Goal: Task Accomplishment & Management: Use online tool/utility

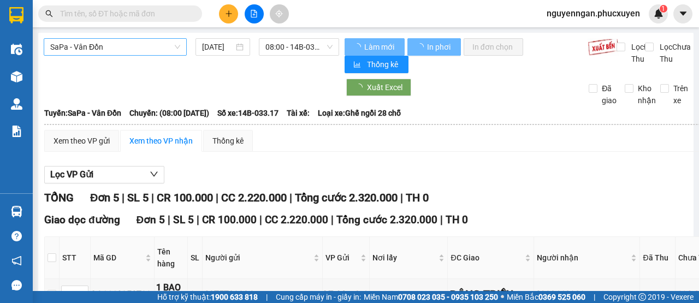
click at [112, 49] on span "SaPa - Vân Đồn" at bounding box center [115, 47] width 130 height 16
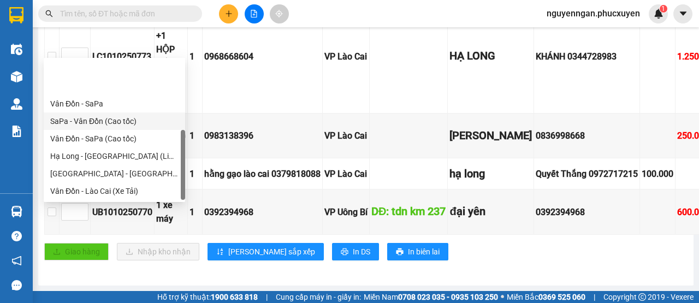
scroll to position [52, 0]
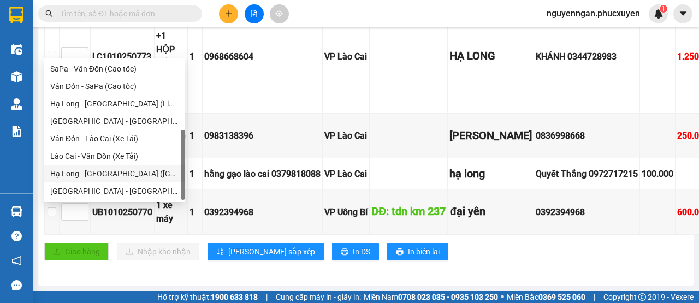
click at [130, 170] on div "Hạ Long - Hà Nội (Hàng hóa)" at bounding box center [114, 174] width 128 height 12
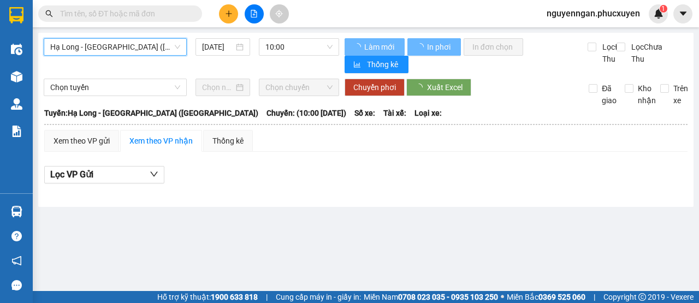
scroll to position [0, 0]
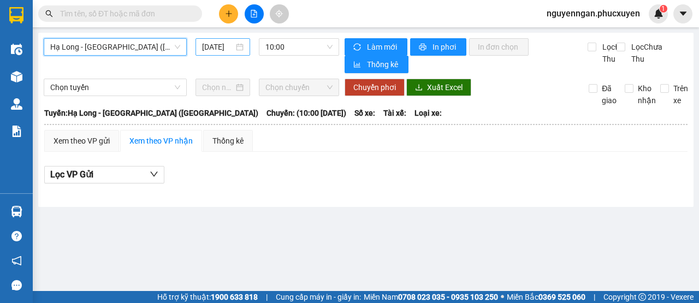
click at [223, 53] on div "11/10/2025" at bounding box center [222, 46] width 55 height 17
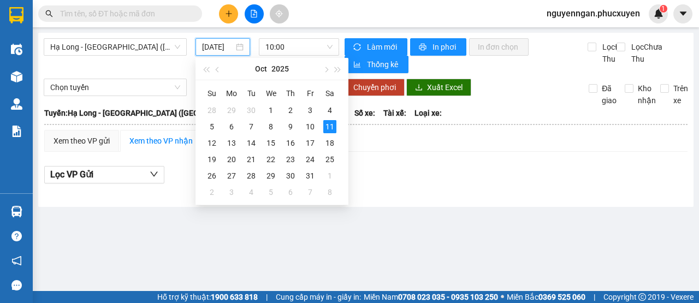
click at [224, 41] on input "11/10/2025" at bounding box center [218, 47] width 32 height 12
click at [309, 122] on div "10" at bounding box center [309, 126] width 13 height 13
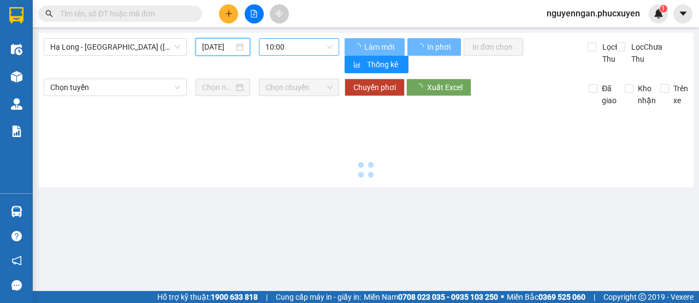
type input "10/10/2025"
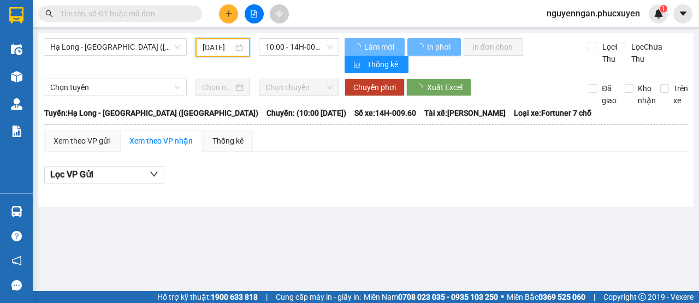
click at [288, 45] on span "10:00 - 14H-009.60" at bounding box center [298, 47] width 67 height 16
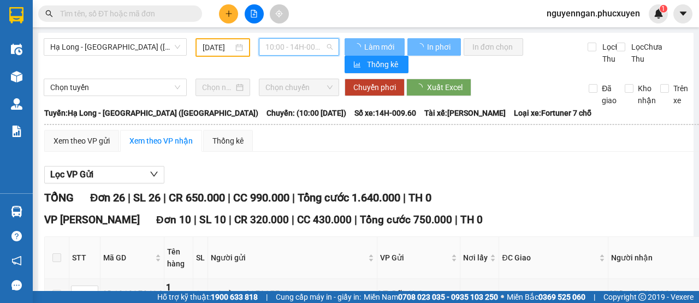
click at [291, 46] on span "10:00 - 14H-009.60" at bounding box center [298, 47] width 67 height 16
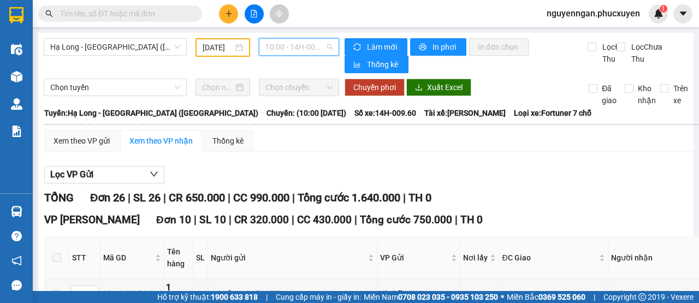
click at [294, 45] on span "10:00 - 14H-009.60" at bounding box center [298, 47] width 67 height 16
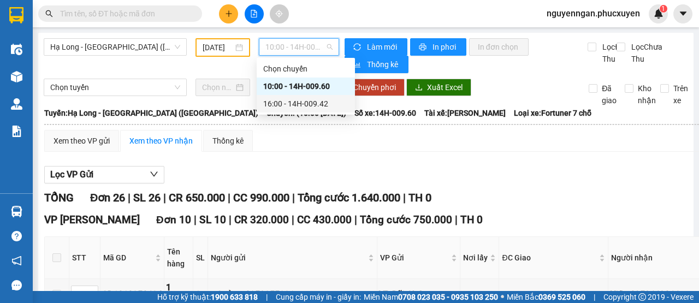
click at [304, 104] on div "16:00 - 14H-009.42" at bounding box center [305, 104] width 85 height 12
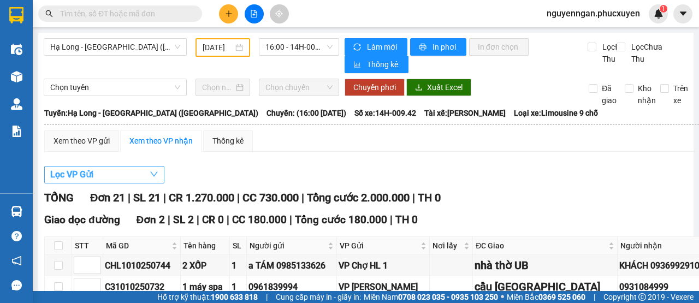
click at [78, 178] on span "Lọc VP Gửi" at bounding box center [71, 175] width 43 height 14
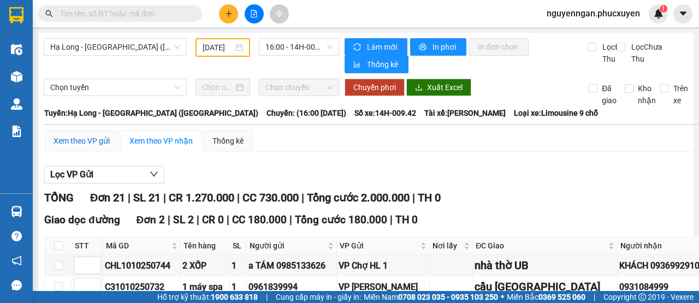
drag, startPoint x: 99, startPoint y: 144, endPoint x: 83, endPoint y: 138, distance: 16.7
click at [98, 139] on div "Xem theo VP gửi" at bounding box center [81, 141] width 56 height 12
click at [83, 138] on div "Xem theo VP gửi" at bounding box center [81, 141] width 75 height 22
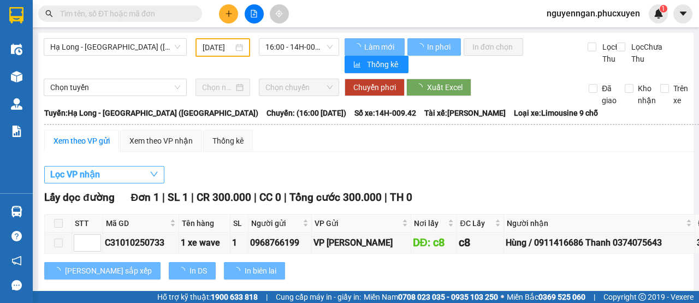
click at [88, 178] on span "Lọc VP nhận" at bounding box center [75, 175] width 50 height 14
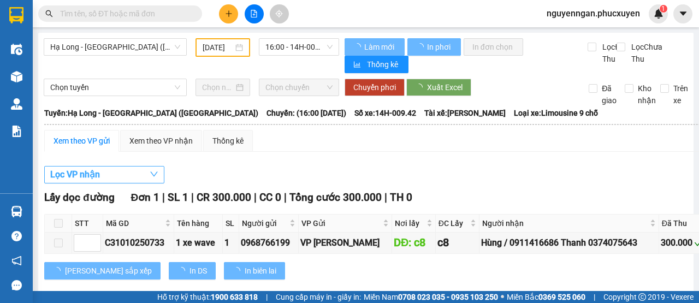
click at [84, 175] on span "Lọc VP nhận" at bounding box center [75, 175] width 50 height 14
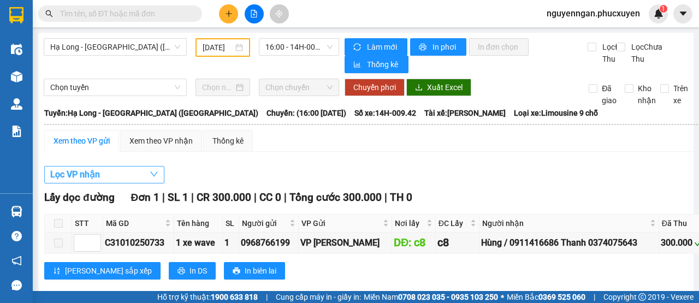
click at [84, 175] on span "Lọc VP nhận" at bounding box center [75, 175] width 50 height 14
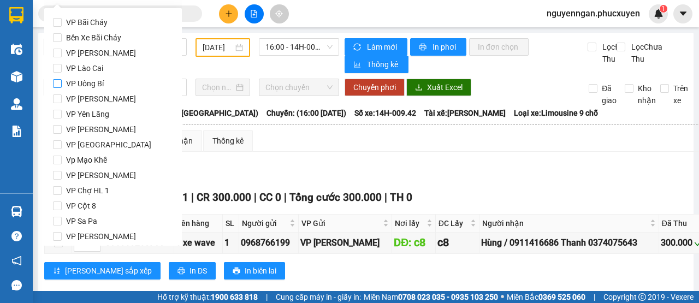
click at [99, 80] on span "VP Uông Bí" at bounding box center [85, 83] width 46 height 15
click at [62, 80] on input "VP Uông Bí" at bounding box center [57, 83] width 9 height 9
checkbox input "true"
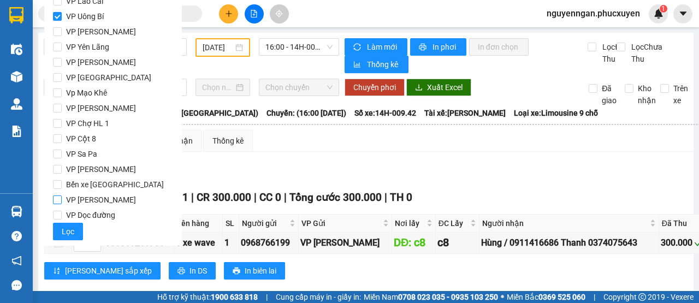
scroll to position [68, 0]
click at [71, 227] on span "Lọc" at bounding box center [68, 230] width 13 height 12
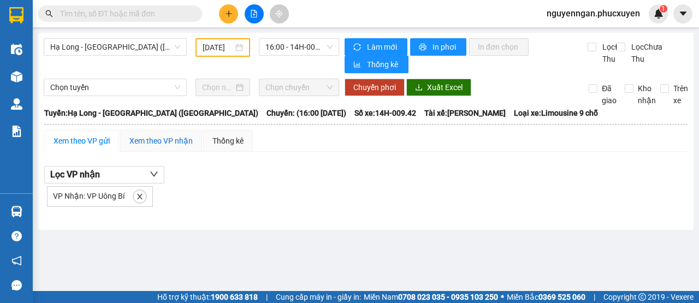
click at [165, 144] on div "Xem theo VP nhận" at bounding box center [160, 141] width 63 height 12
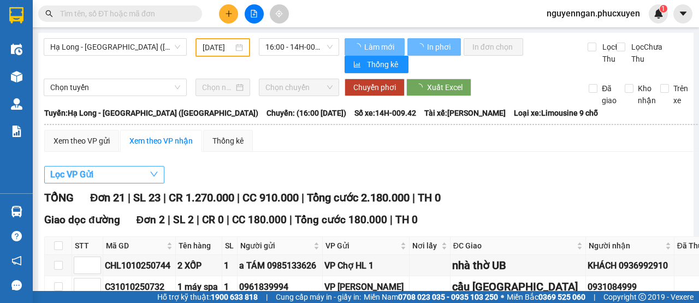
click at [115, 179] on button "Lọc VP Gửi" at bounding box center [104, 174] width 120 height 17
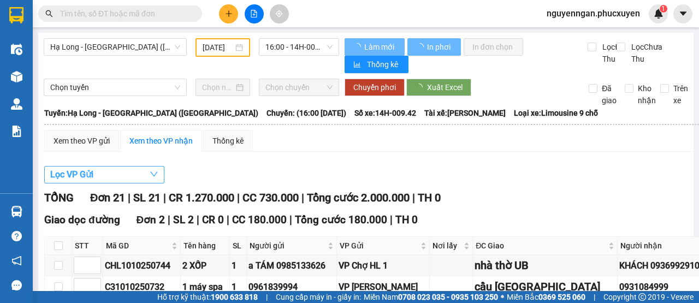
click at [115, 180] on button "Lọc VP Gửi" at bounding box center [104, 174] width 120 height 17
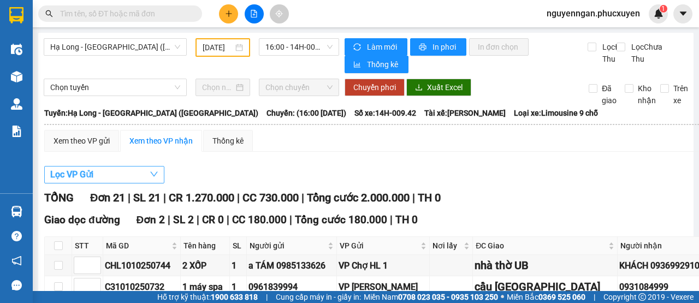
click at [93, 176] on span "Lọc VP Gửi" at bounding box center [71, 175] width 43 height 14
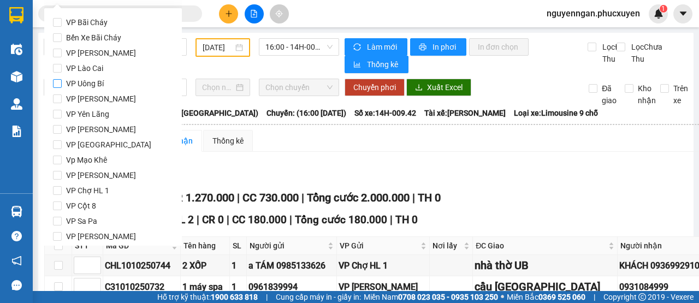
click at [99, 83] on span "VP Uông Bí" at bounding box center [85, 83] width 46 height 15
click at [62, 83] on input "VP Uông Bí" at bounding box center [57, 83] width 9 height 9
checkbox input "true"
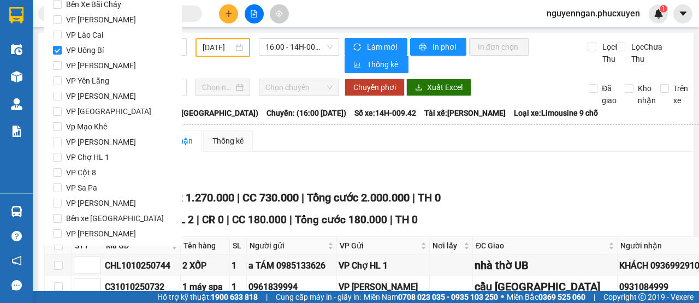
scroll to position [68, 0]
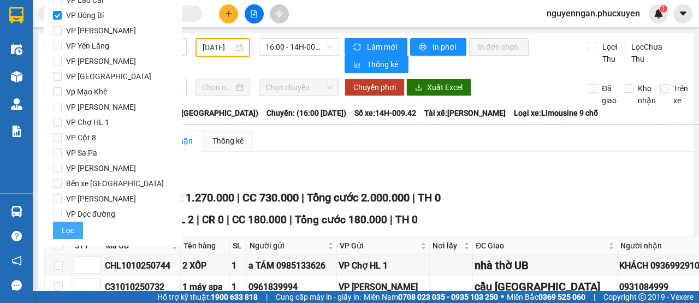
click at [63, 233] on span "Lọc" at bounding box center [68, 230] width 13 height 12
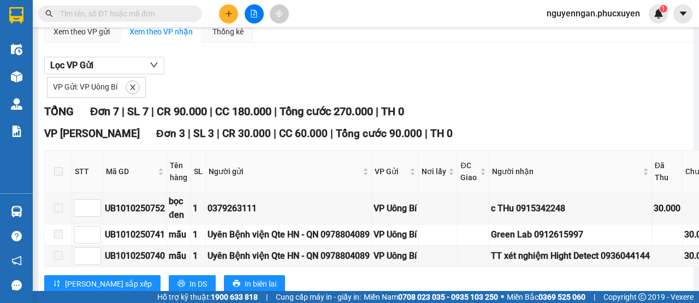
scroll to position [0, 0]
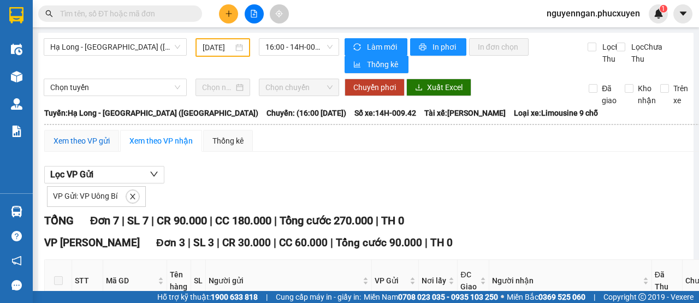
click at [96, 147] on div "Xem theo VP gửi" at bounding box center [81, 141] width 56 height 12
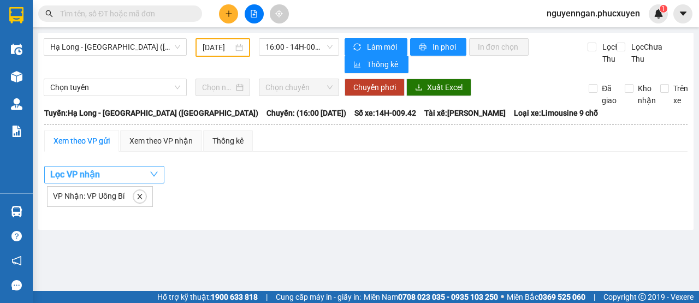
click at [118, 182] on button "Lọc VP nhận" at bounding box center [104, 174] width 120 height 17
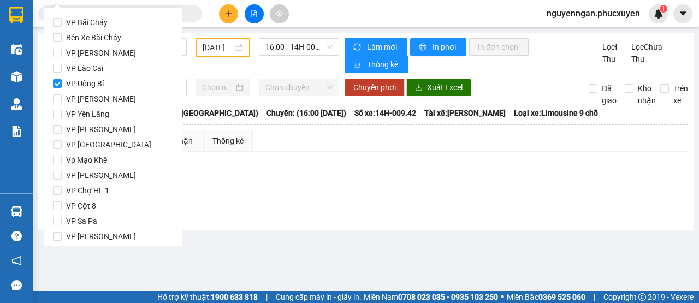
click at [326, 207] on div "VP Nhận: VP Uông Bí" at bounding box center [365, 194] width 643 height 23
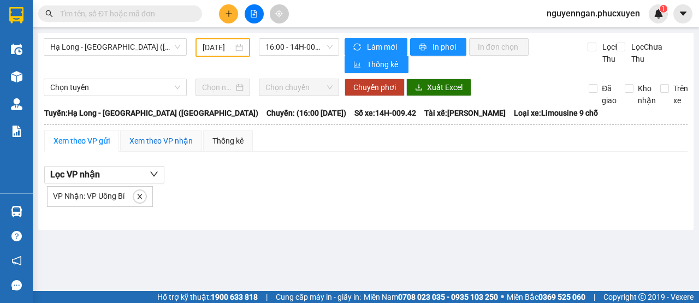
click at [174, 145] on div "Xem theo VP nhận" at bounding box center [160, 141] width 63 height 12
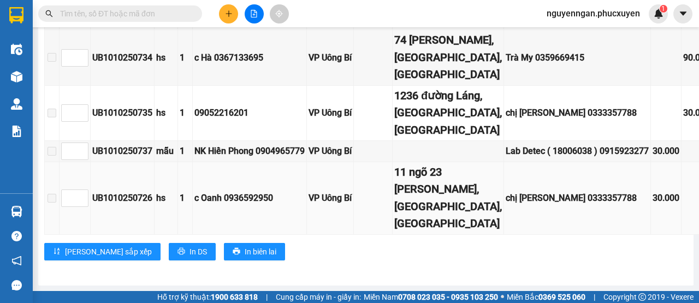
scroll to position [515, 0]
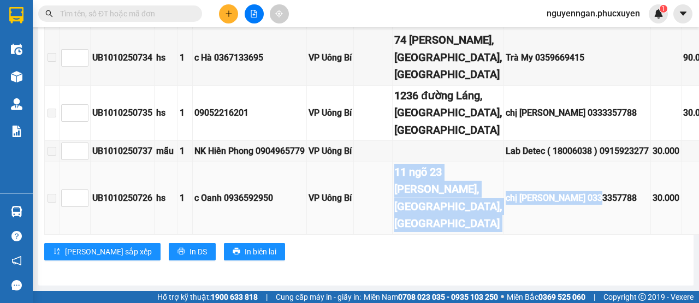
drag, startPoint x: 585, startPoint y: 187, endPoint x: 407, endPoint y: 187, distance: 178.5
click at [407, 187] on tr "UB1010250726 hs 1 c Oanh 0936592950 VP Uông Bí 11 ngõ 23 Tôn Thất Thiệp, Điện B…" at bounding box center [469, 198] width 849 height 73
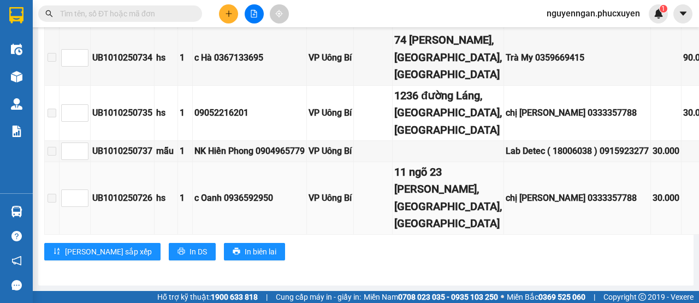
click at [652, 198] on td "30.000" at bounding box center [666, 198] width 31 height 73
click at [590, 191] on div "chị Vân Anh 0333357788" at bounding box center [576, 198] width 143 height 14
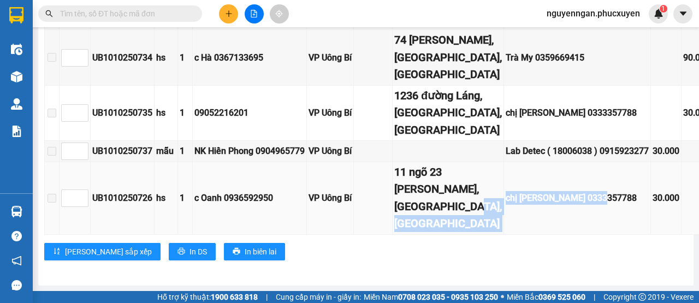
drag, startPoint x: 602, startPoint y: 184, endPoint x: 479, endPoint y: 194, distance: 124.3
click at [476, 194] on tr "UB1010250726 hs 1 c Oanh 0936592950 VP Uông Bí 11 ngõ 23 Tôn Thất Thiệp, Điện B…" at bounding box center [469, 198] width 849 height 73
click at [547, 207] on td "chị Vân Anh 0333357788" at bounding box center [577, 198] width 147 height 73
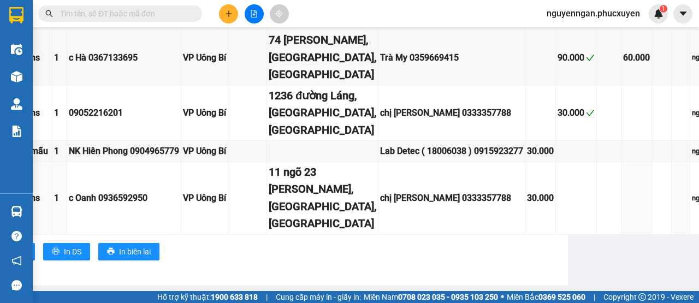
scroll to position [515, 126]
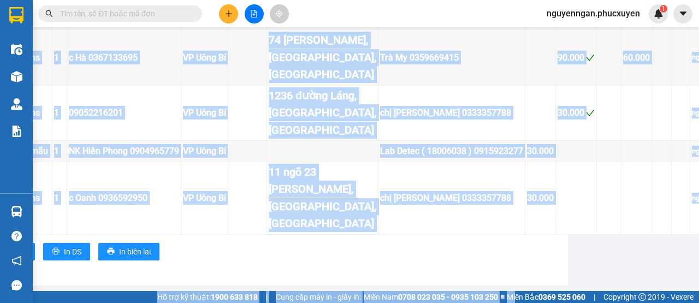
drag, startPoint x: 487, startPoint y: 290, endPoint x: 418, endPoint y: 285, distance: 68.9
click at [418, 285] on section "Kết quả tìm kiếm ( 0 ) Bộ lọc No Data nguyenngan.phucxuyen 1 Điều hành xe Kho h…" at bounding box center [349, 151] width 699 height 303
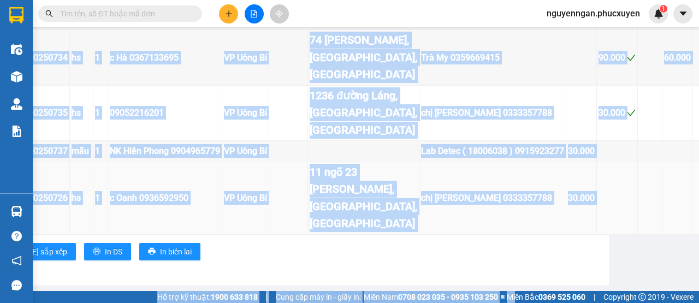
scroll to position [461, 85]
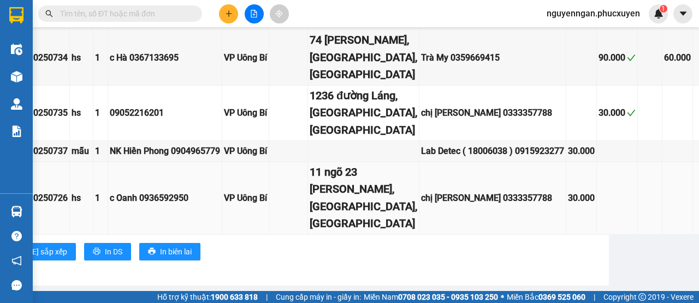
drag, startPoint x: 484, startPoint y: 227, endPoint x: 488, endPoint y: 202, distance: 25.5
click at [484, 228] on td "chị Vân Anh 0333357788" at bounding box center [492, 198] width 147 height 73
click at [495, 126] on td "chị Vân Anh 0333357788" at bounding box center [492, 113] width 147 height 55
drag, startPoint x: 496, startPoint y: 242, endPoint x: 500, endPoint y: 207, distance: 35.2
click at [497, 205] on div "chị Vân Anh 0333357788" at bounding box center [492, 198] width 143 height 14
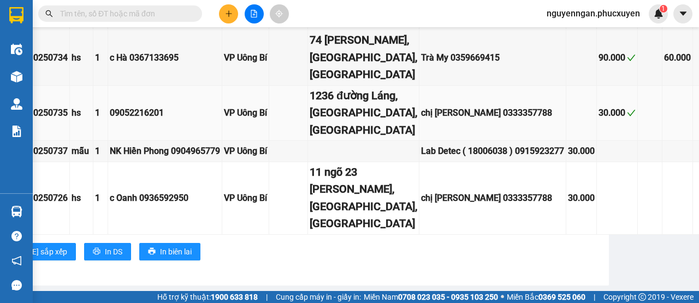
click at [504, 121] on td "chị Vân Anh 0333357788" at bounding box center [492, 113] width 147 height 55
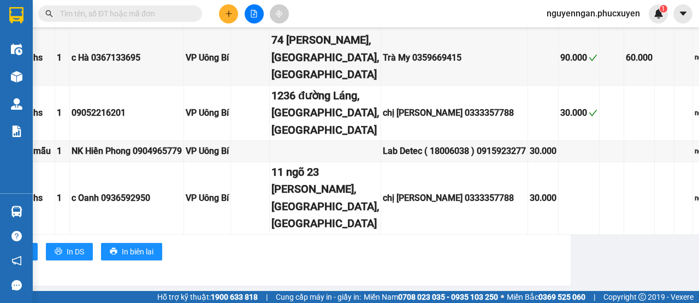
scroll to position [461, 111]
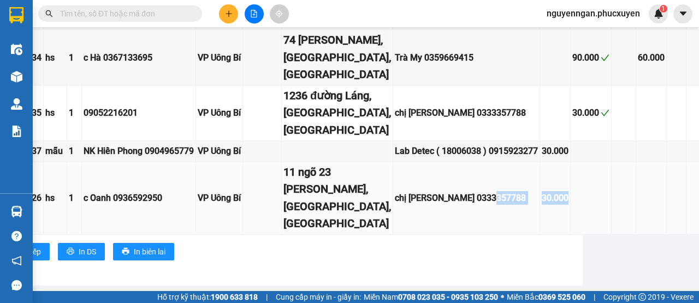
drag, startPoint x: 563, startPoint y: 235, endPoint x: 521, endPoint y: 236, distance: 42.0
click at [521, 235] on tr "UB1010250726 hs 1 c Oanh 0936592950 VP Uông Bí 11 ngõ 23 Tôn Thất Thiệp, Điện B…" at bounding box center [358, 198] width 849 height 73
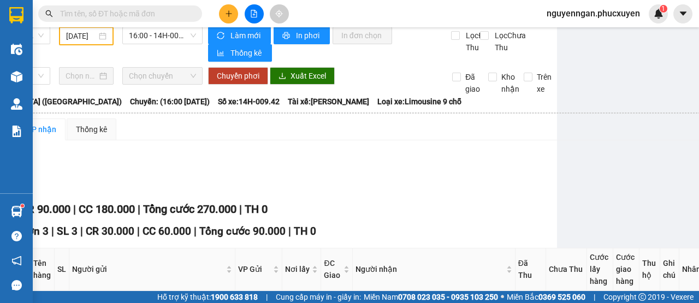
scroll to position [0, 136]
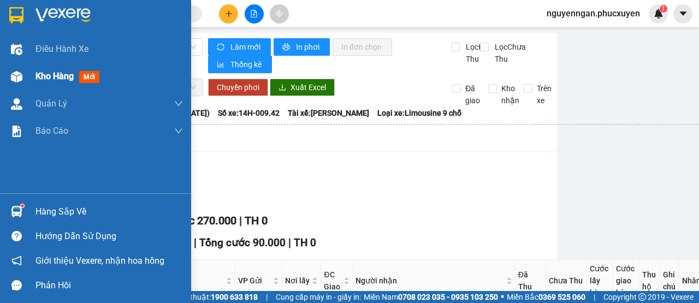
click at [27, 80] on div "Kho hàng mới" at bounding box center [95, 76] width 191 height 27
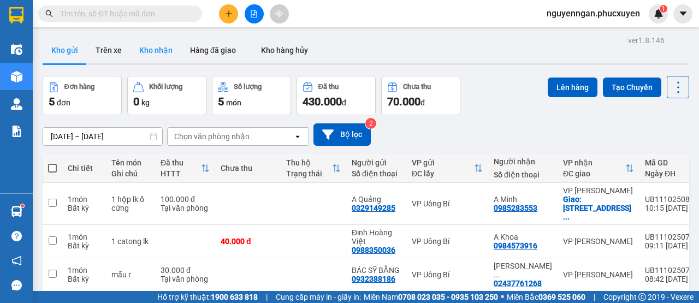
click at [158, 51] on button "Kho nhận" at bounding box center [155, 50] width 51 height 26
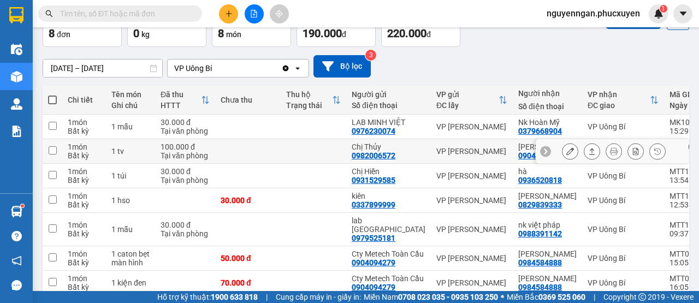
scroll to position [109, 0]
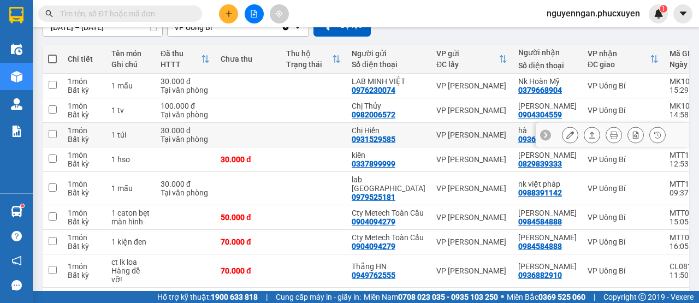
click at [588, 143] on button at bounding box center [591, 135] width 15 height 19
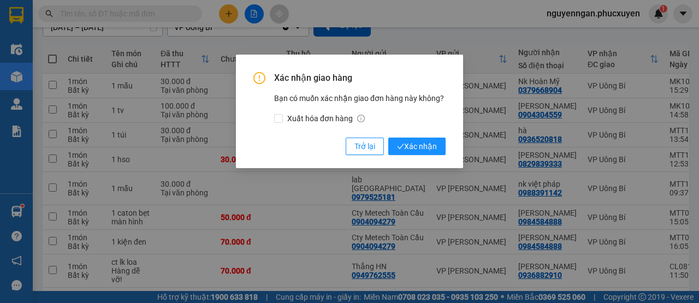
click at [427, 132] on div "Xác nhận giao hàng Bạn có muốn xác nhận giao đơn hàng này không? Xuất hóa đơn h…" at bounding box center [349, 113] width 192 height 83
click at [427, 151] on span "Xác nhận" at bounding box center [417, 146] width 40 height 12
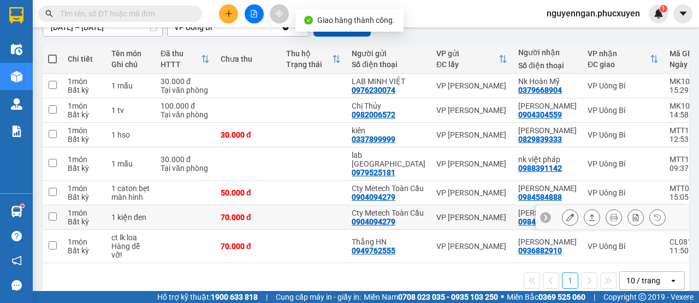
scroll to position [148, 0]
